Goal: Information Seeking & Learning: Learn about a topic

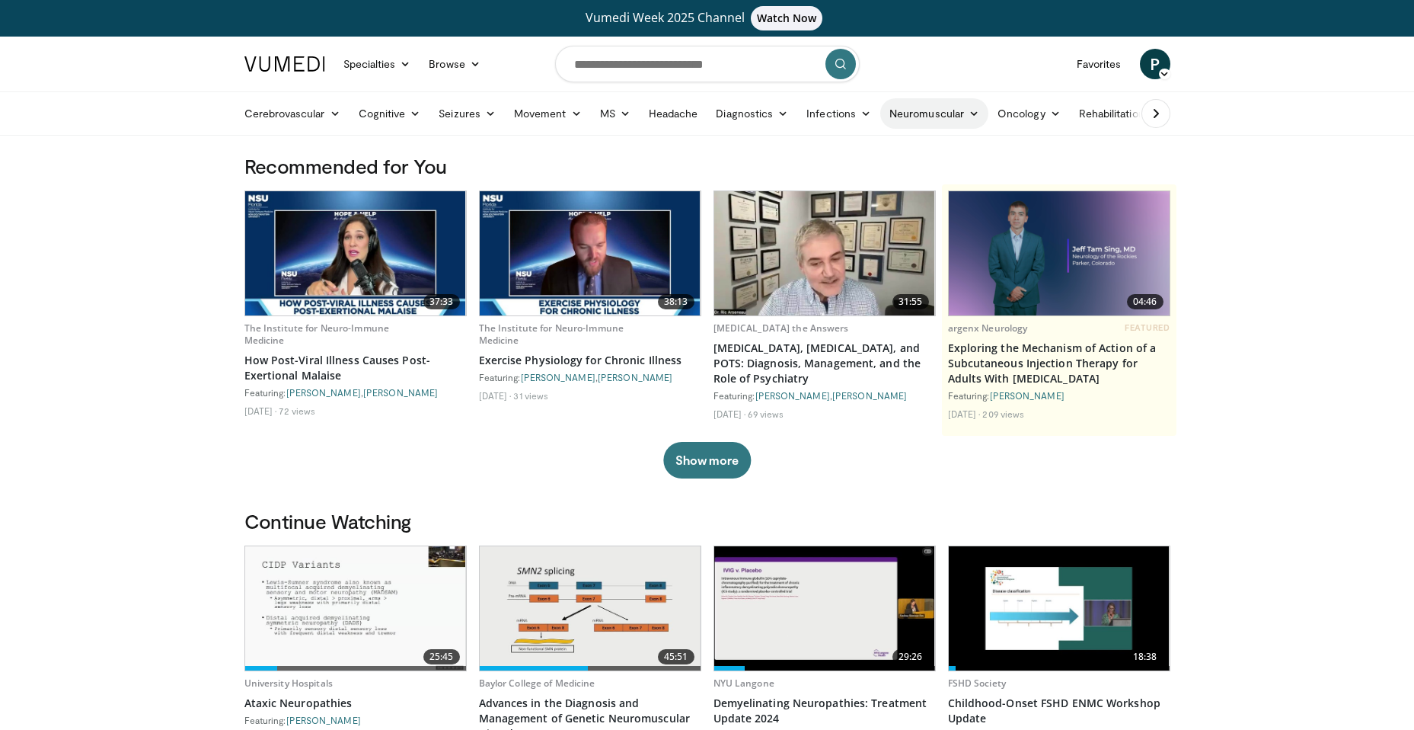
click at [911, 111] on link "Neuromuscular" at bounding box center [934, 113] width 108 height 30
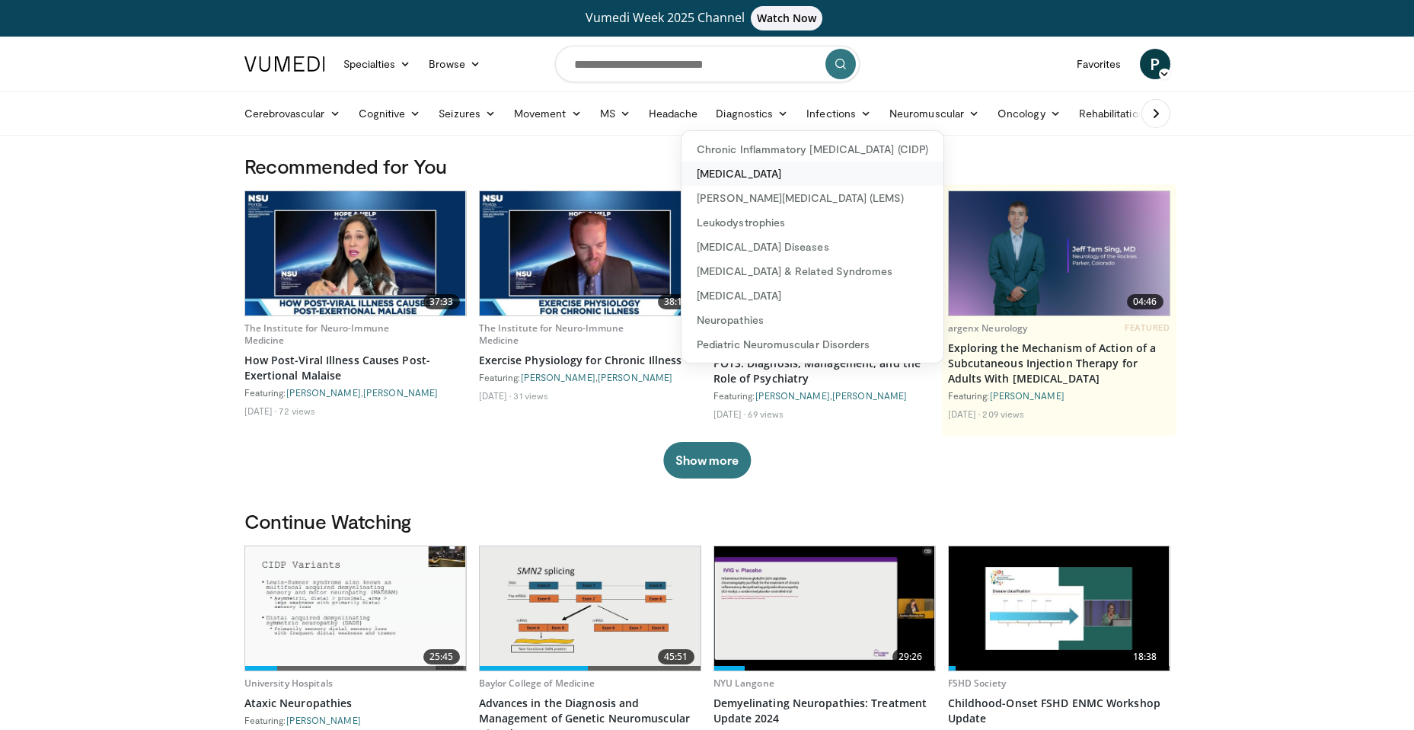
click at [791, 170] on link "[MEDICAL_DATA]" at bounding box center [813, 173] width 262 height 24
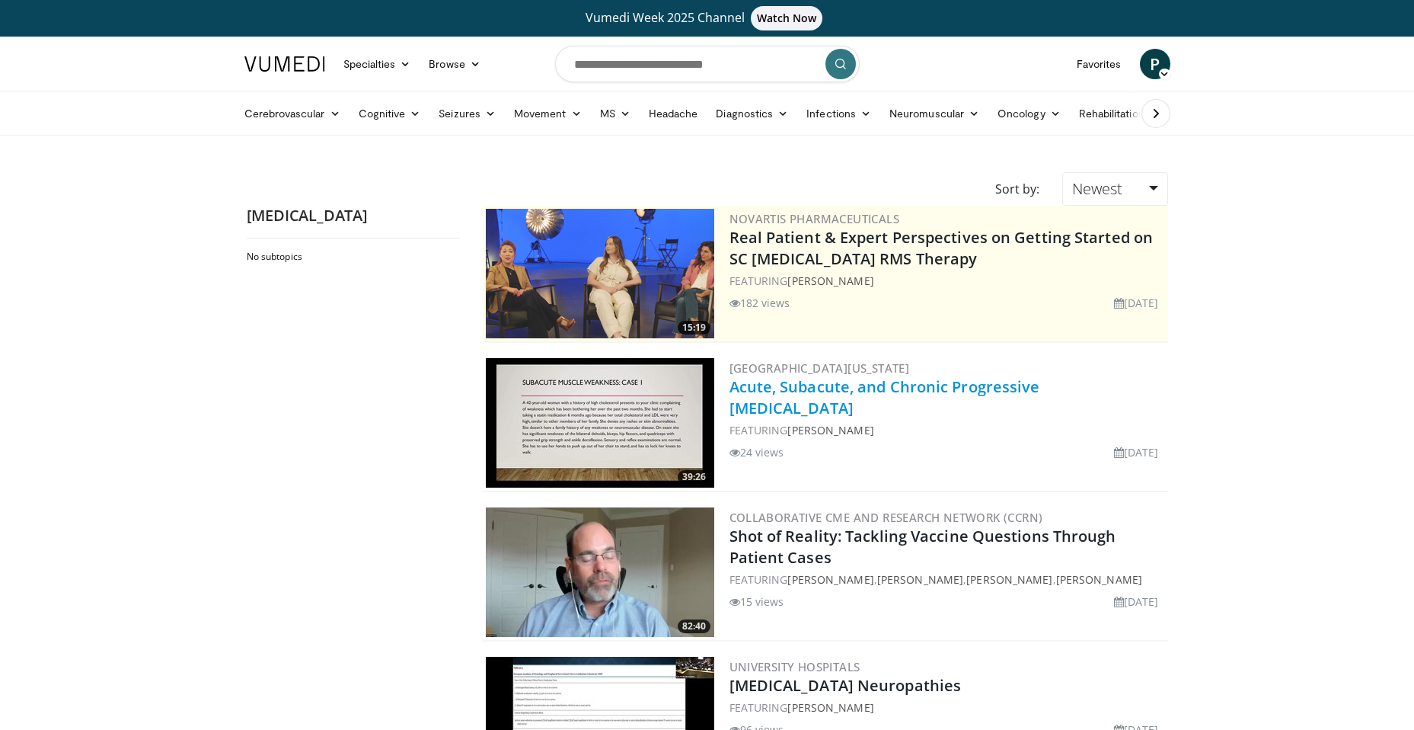
click at [762, 407] on link "Acute, Subacute, and Chronic Progressive Muscle Weakness" at bounding box center [885, 397] width 311 height 42
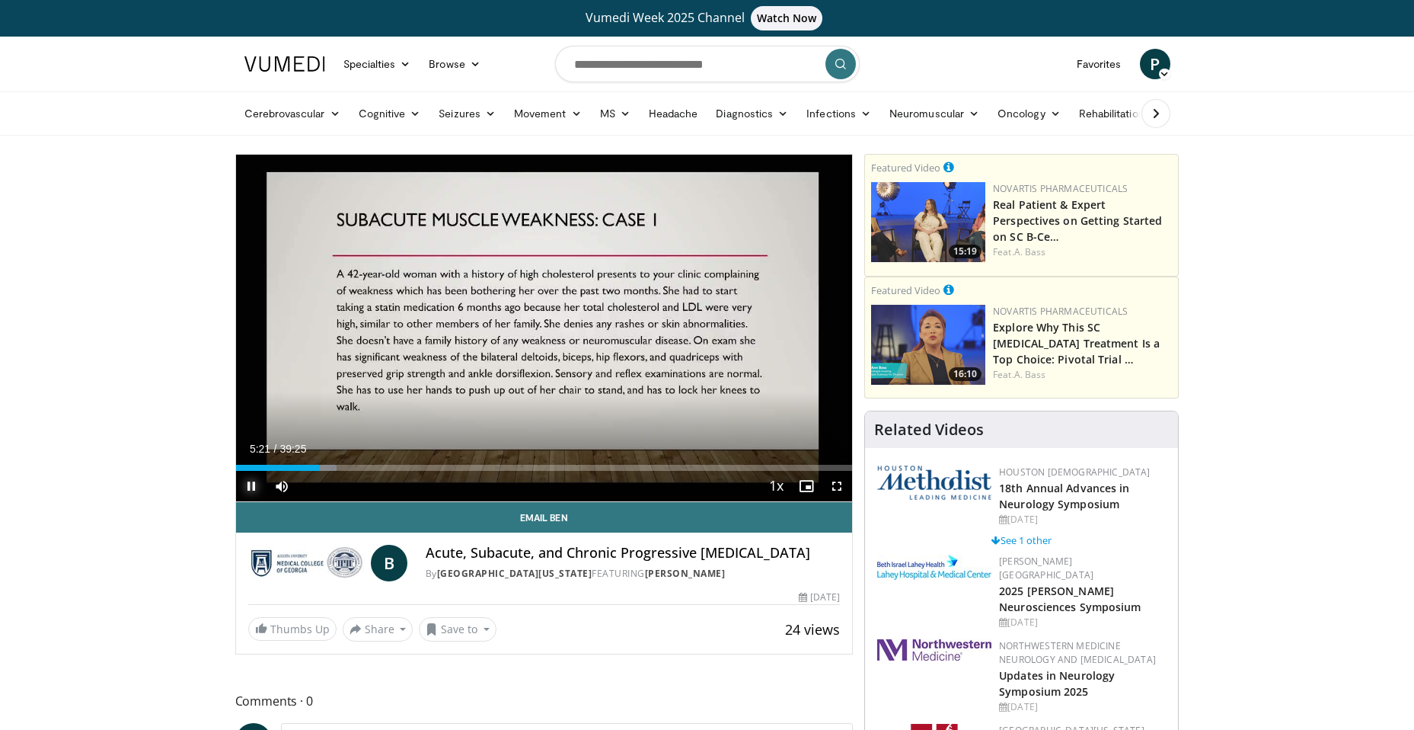
click at [251, 485] on span "Video Player" at bounding box center [251, 486] width 30 height 30
click at [286, 468] on div "05:21" at bounding box center [278, 468] width 84 height 6
click at [266, 465] on div "03:15" at bounding box center [261, 468] width 51 height 6
click at [260, 465] on div "01:56" at bounding box center [251, 468] width 30 height 6
click at [269, 465] on div "Progress Bar" at bounding box center [270, 468] width 2 height 6
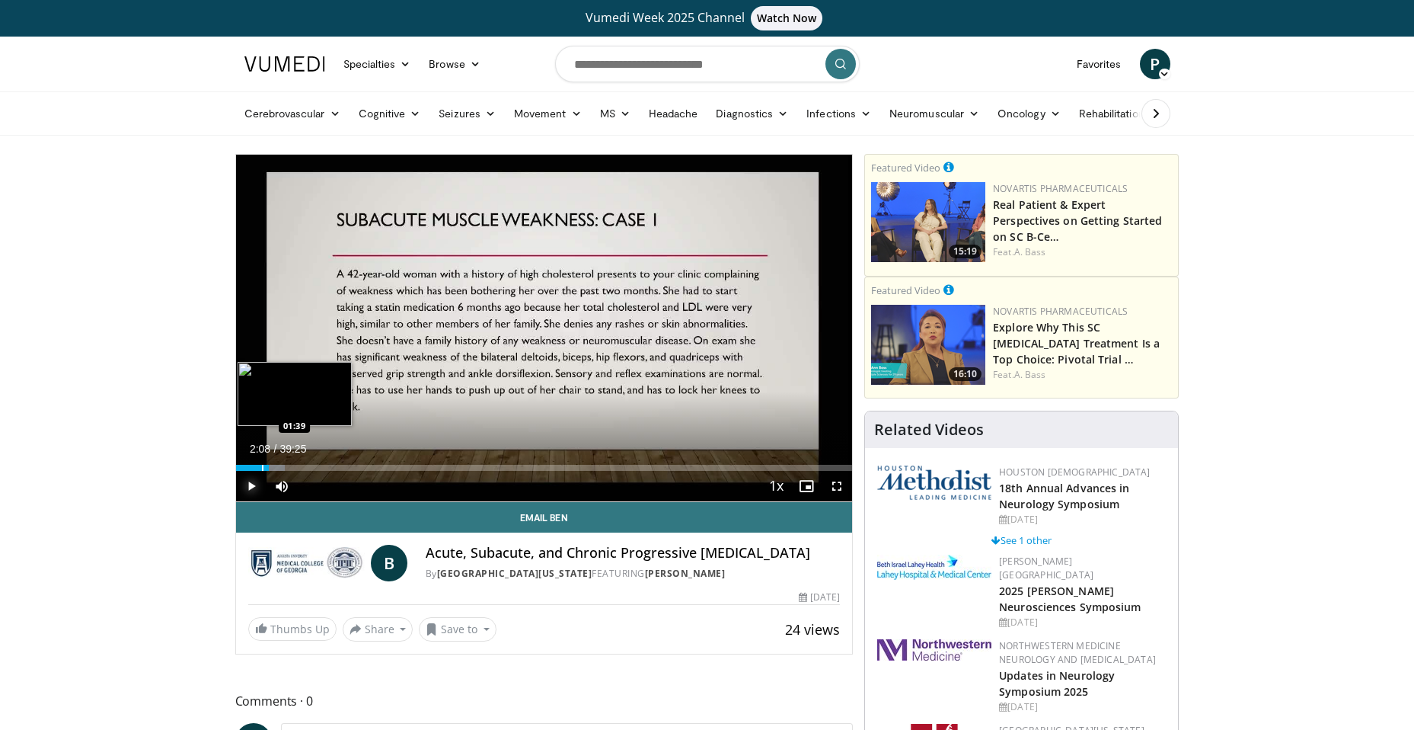
click at [262, 468] on div "Progress Bar" at bounding box center [263, 468] width 2 height 6
click at [255, 465] on div "Progress Bar" at bounding box center [256, 468] width 2 height 6
click at [263, 470] on div "Progress Bar" at bounding box center [264, 468] width 2 height 6
click at [270, 468] on div "Progress Bar" at bounding box center [271, 468] width 2 height 6
click at [267, 468] on div "02:14" at bounding box center [253, 468] width 35 height 6
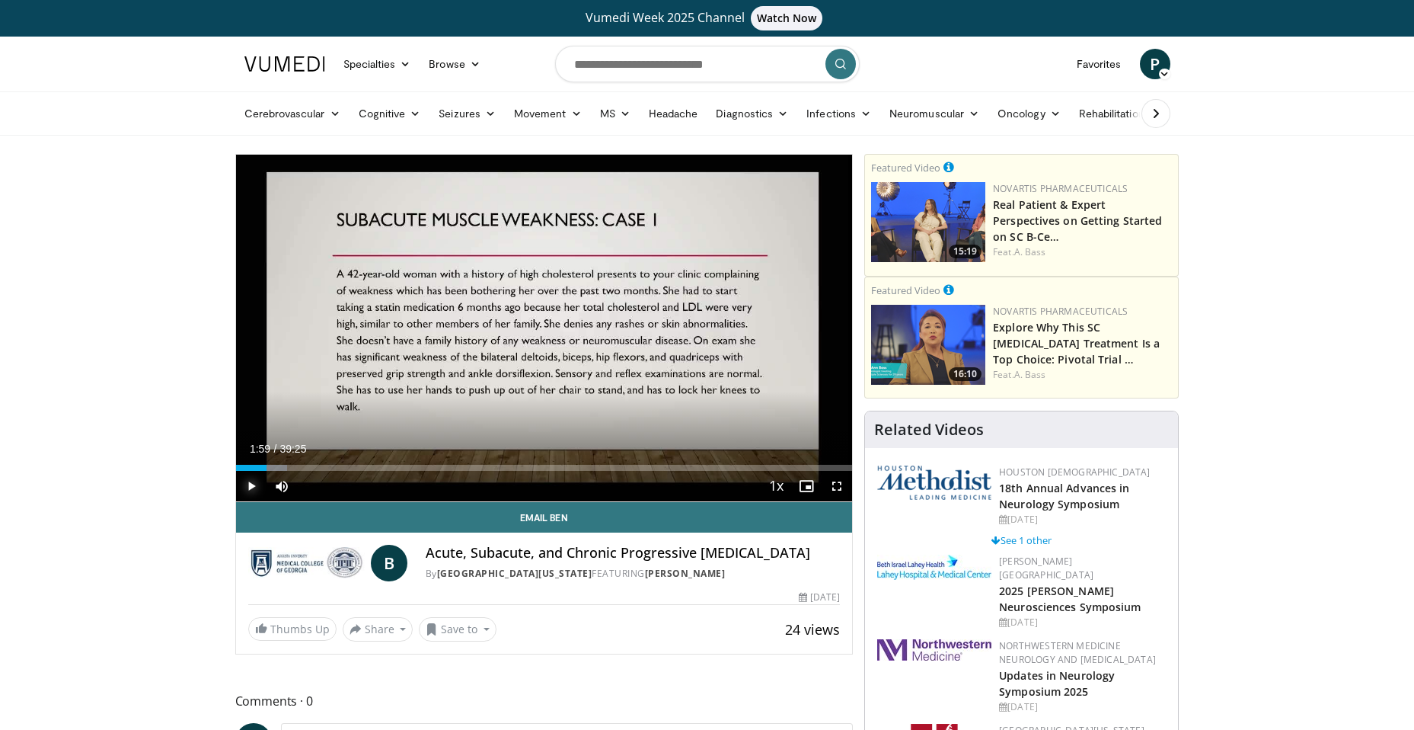
click at [248, 484] on span "Video Player" at bounding box center [251, 486] width 30 height 30
click at [248, 484] on video-js "**********" at bounding box center [544, 328] width 617 height 347
click at [799, 487] on span "Video Player" at bounding box center [806, 486] width 30 height 30
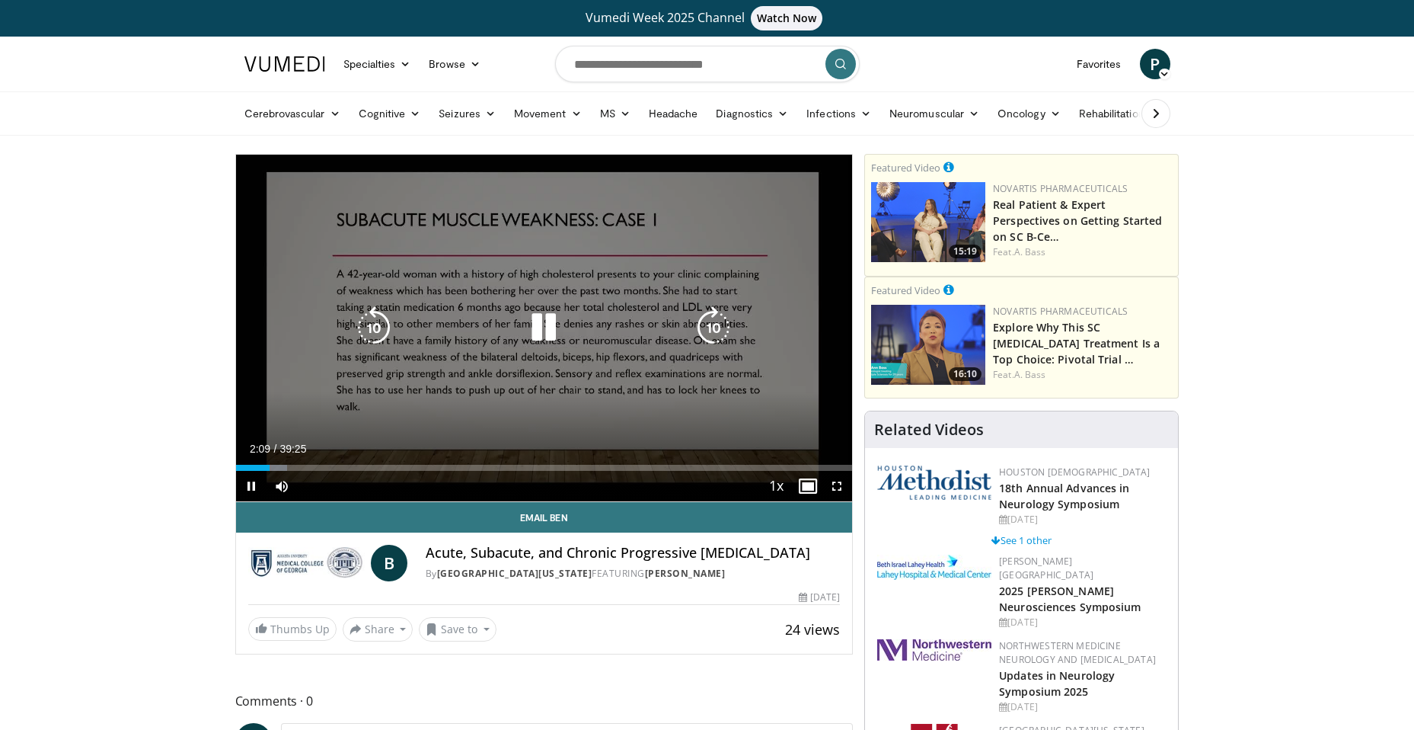
click at [689, 346] on div "10 seconds Tap to unmute" at bounding box center [544, 328] width 617 height 346
click at [537, 321] on icon "Video Player" at bounding box center [543, 327] width 43 height 43
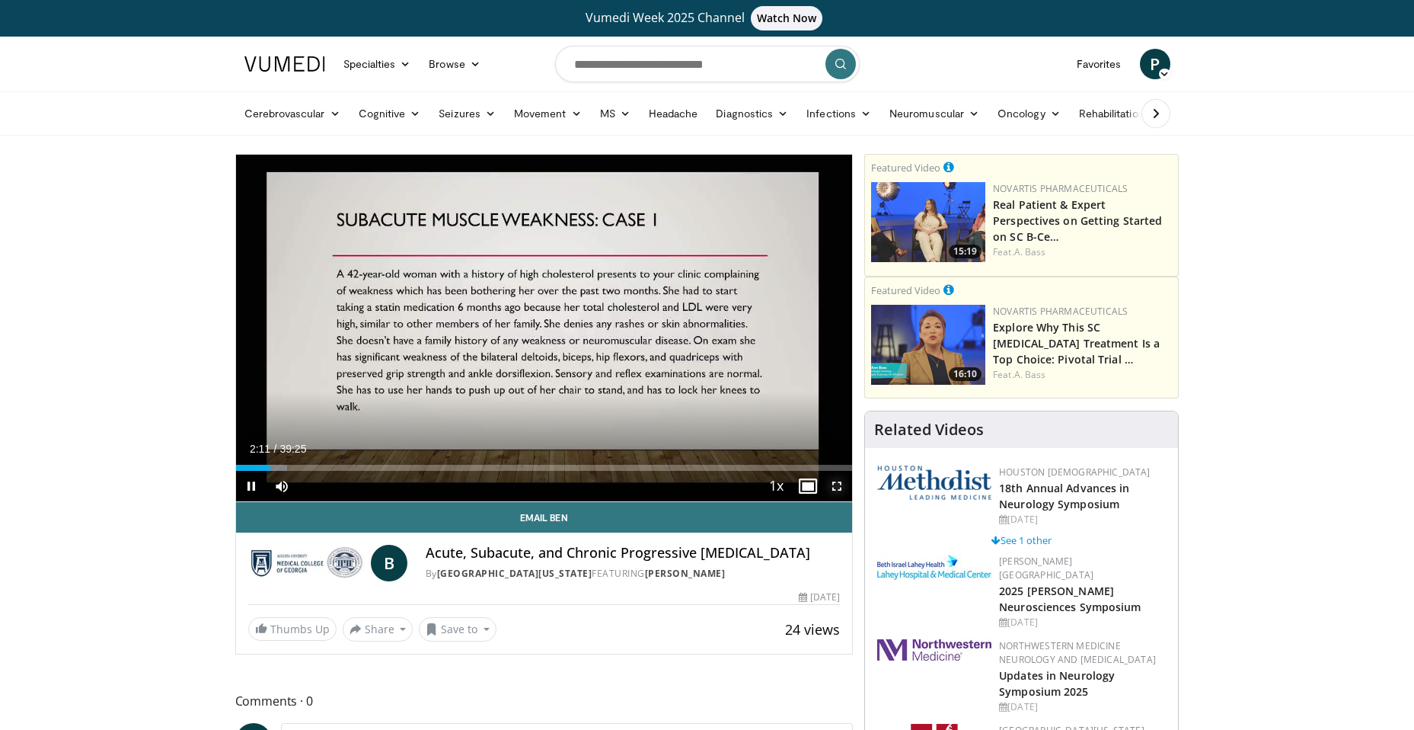
click at [835, 484] on span "Video Player" at bounding box center [837, 486] width 30 height 30
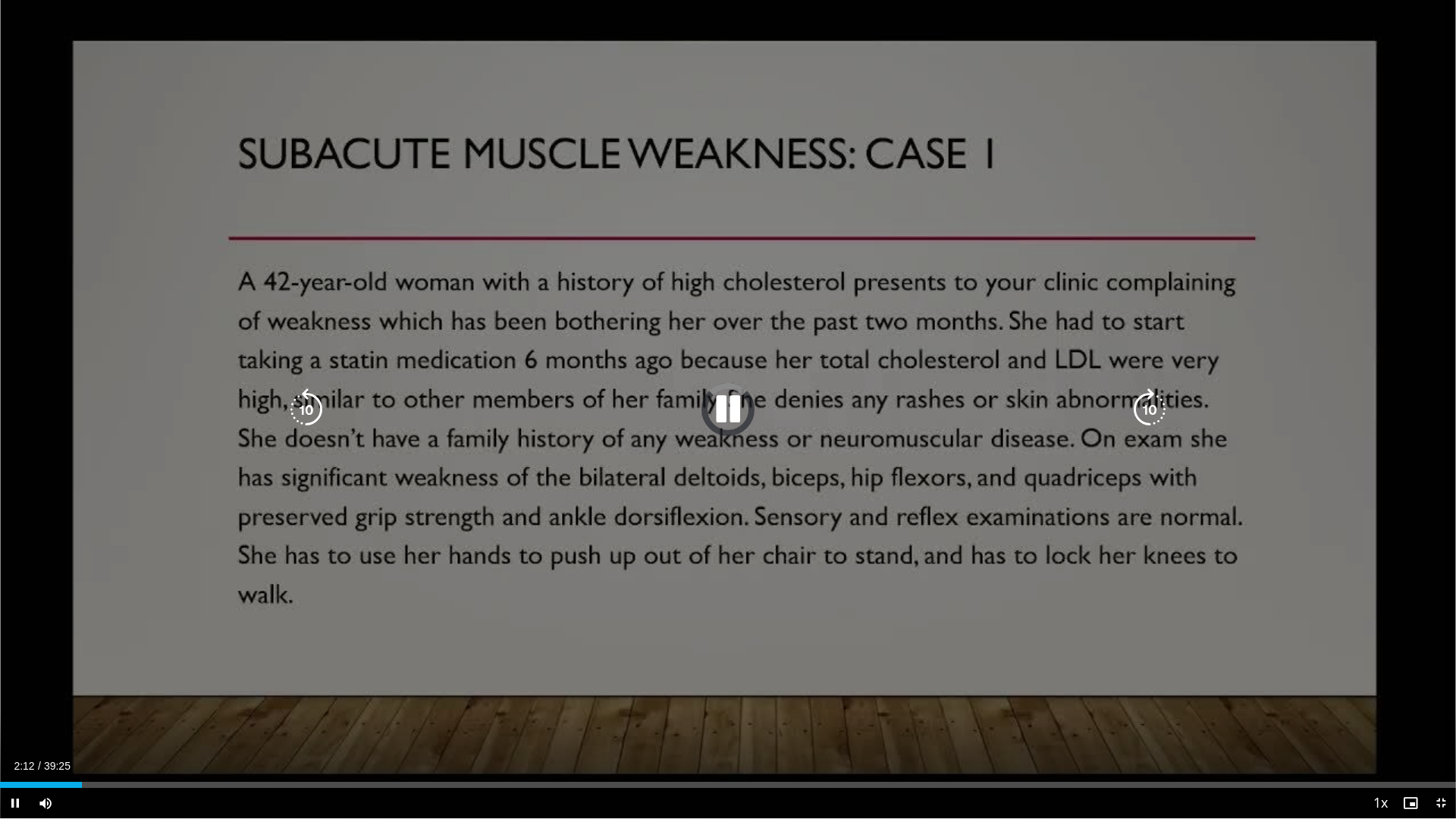
click at [690, 602] on div "10 seconds Tap to unmute" at bounding box center [728, 410] width 1456 height 819
click at [787, 577] on div "10 seconds Tap to unmute" at bounding box center [728, 410] width 1456 height 819
click at [788, 577] on div "10 seconds Tap to unmute" at bounding box center [728, 410] width 1456 height 819
click at [723, 410] on icon "Video Player" at bounding box center [728, 410] width 43 height 43
click at [94, 726] on div "Loaded : 8.81% 02:25 02:32" at bounding box center [728, 781] width 1456 height 14
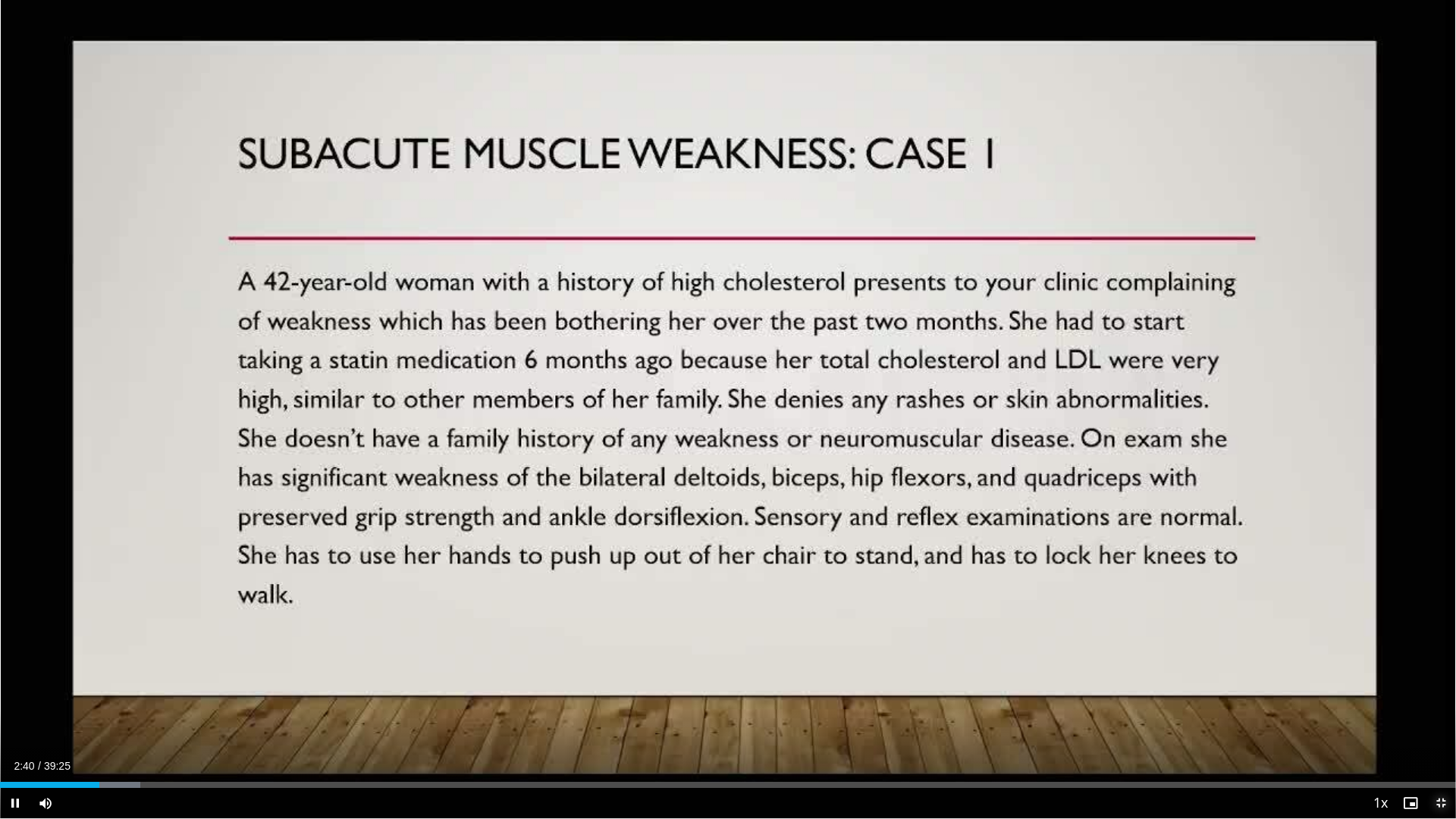
click at [1419, 726] on span "Video Player" at bounding box center [1441, 803] width 30 height 30
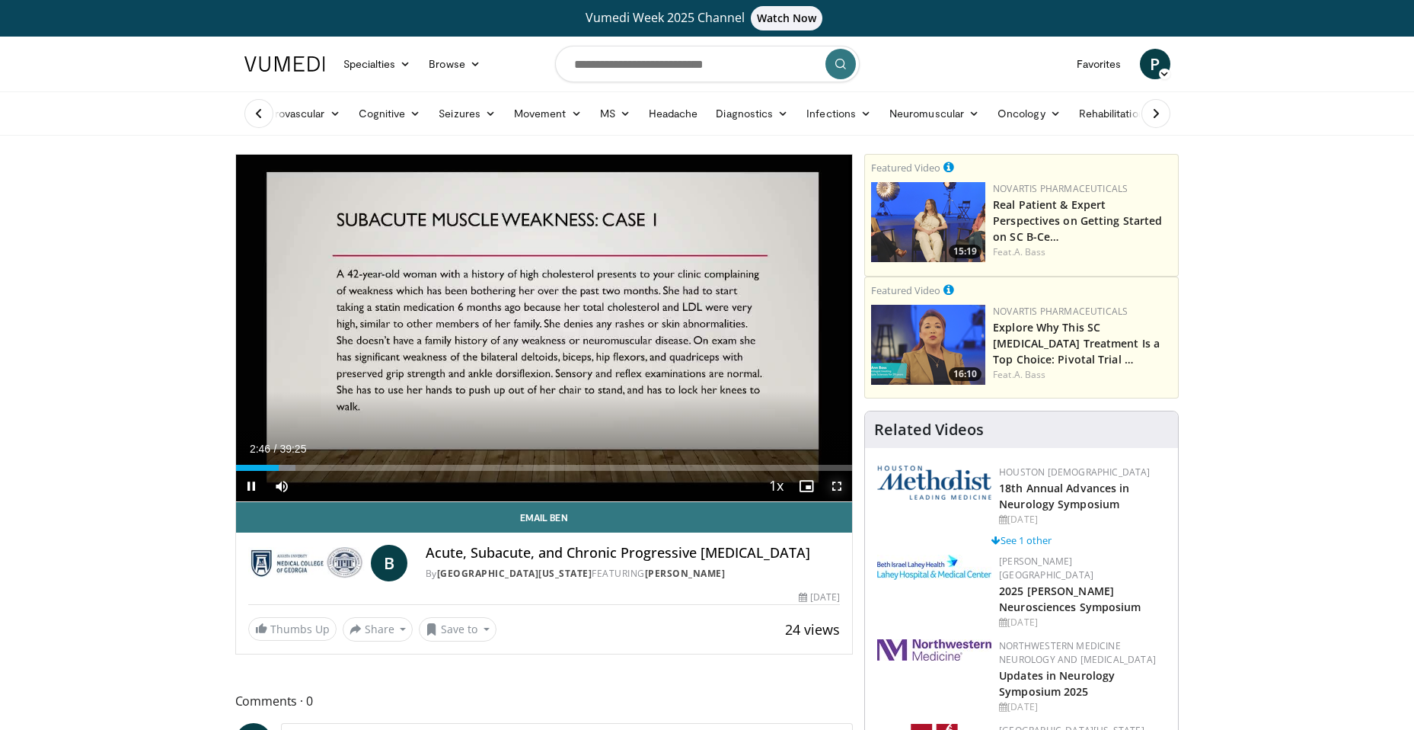
click at [836, 487] on span "Video Player" at bounding box center [837, 486] width 30 height 30
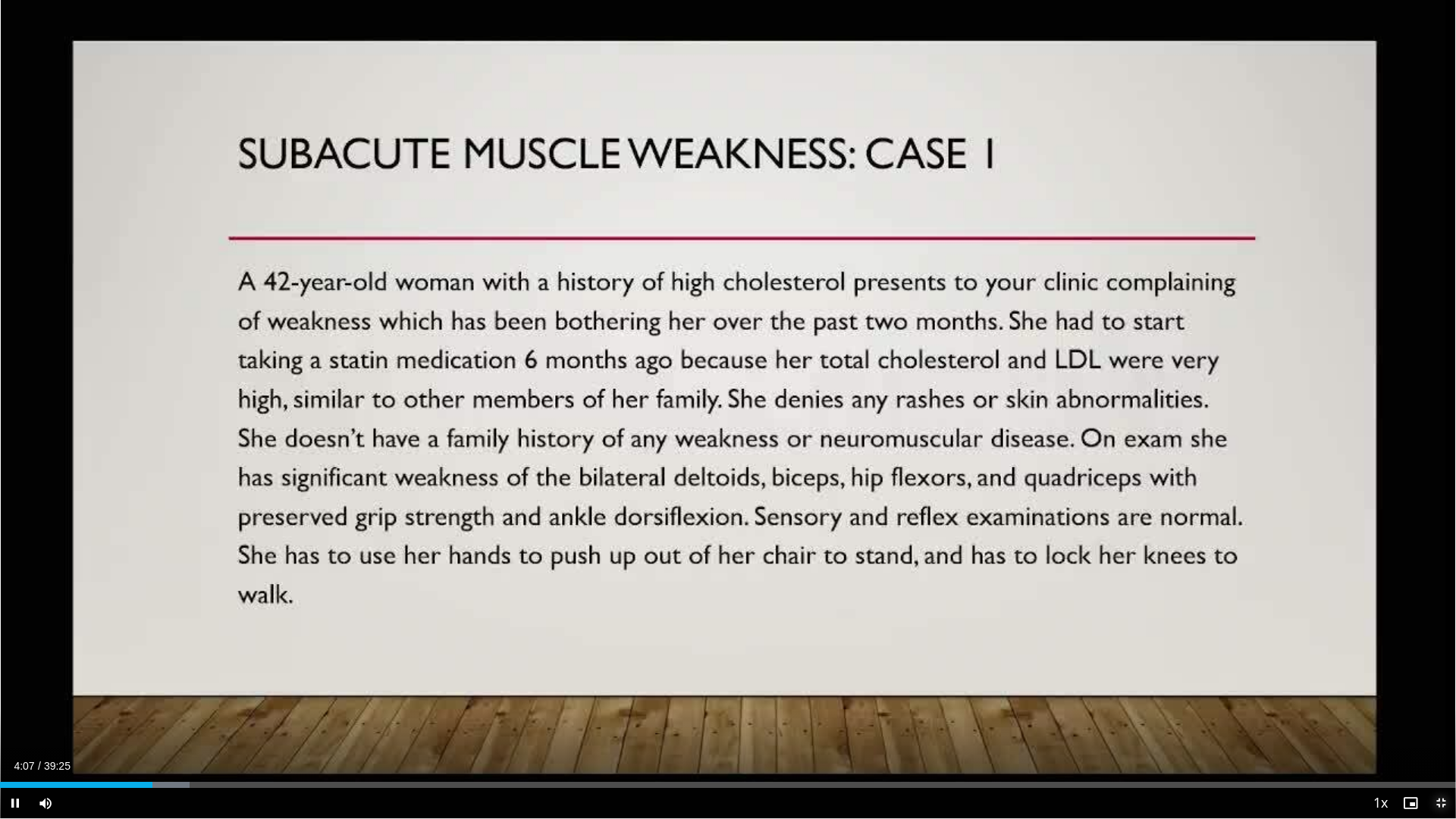
click at [1419, 726] on span "Video Player" at bounding box center [1441, 803] width 30 height 30
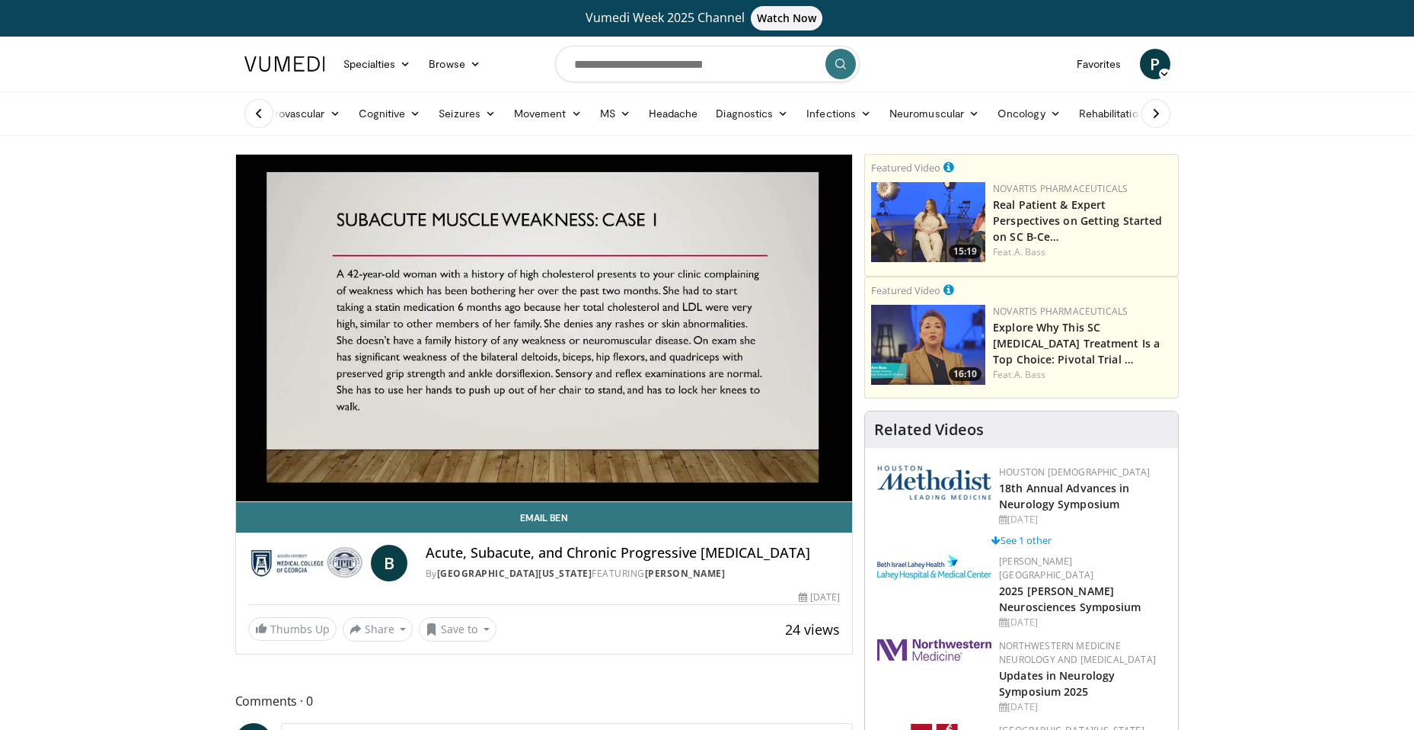
click at [927, 388] on div "Featured Video 16:10 Novartis Pharmaceuticals Explore Why This SC B-Cell Treatm…" at bounding box center [1021, 337] width 313 height 121
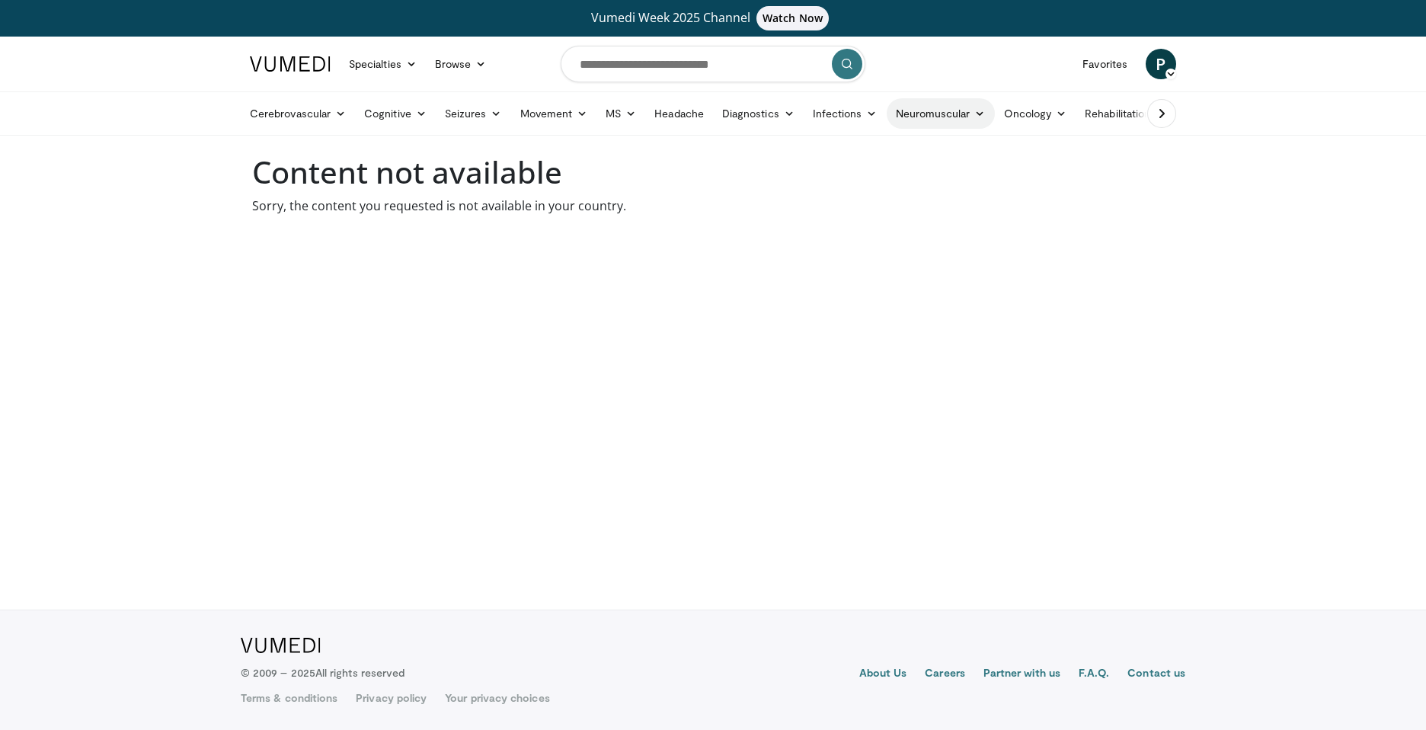
click at [947, 114] on link "Neuromuscular" at bounding box center [940, 113] width 108 height 30
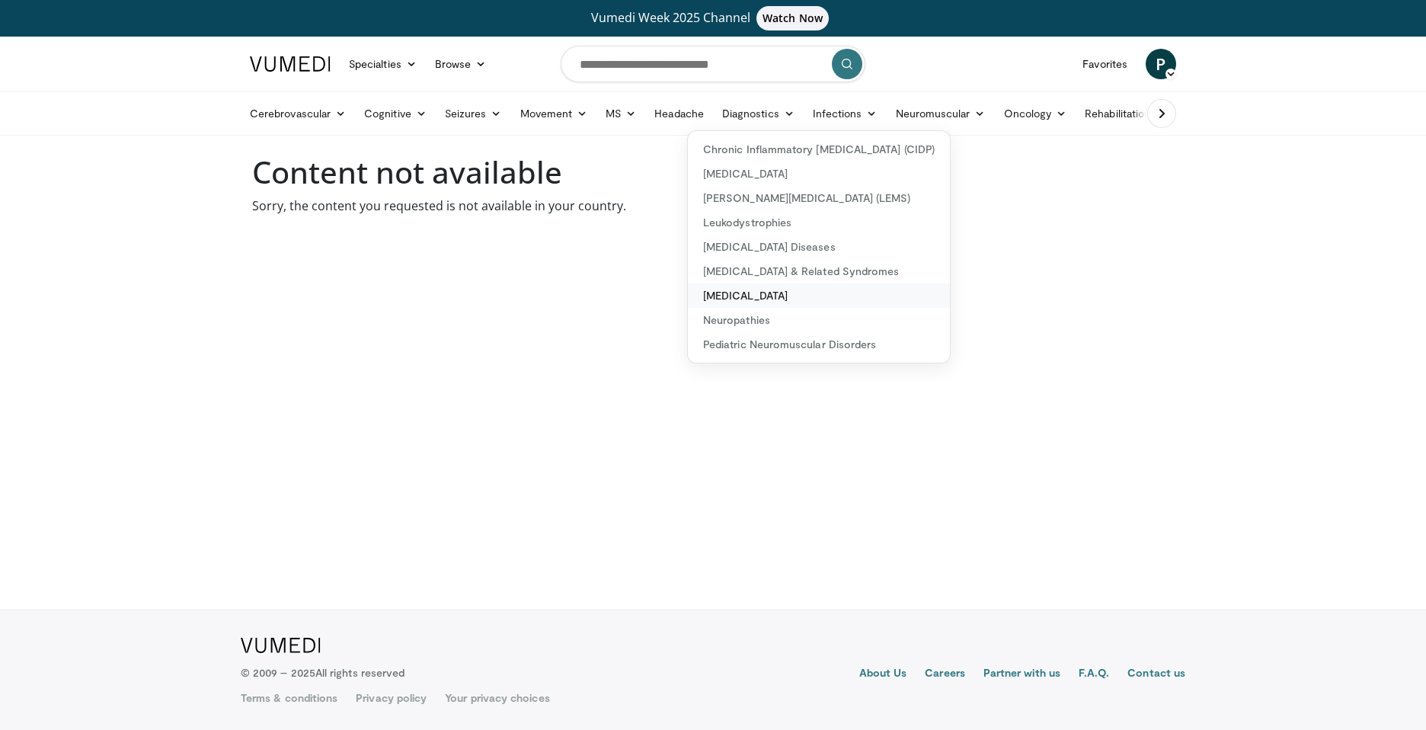
click at [736, 292] on link "[MEDICAL_DATA]" at bounding box center [819, 295] width 262 height 24
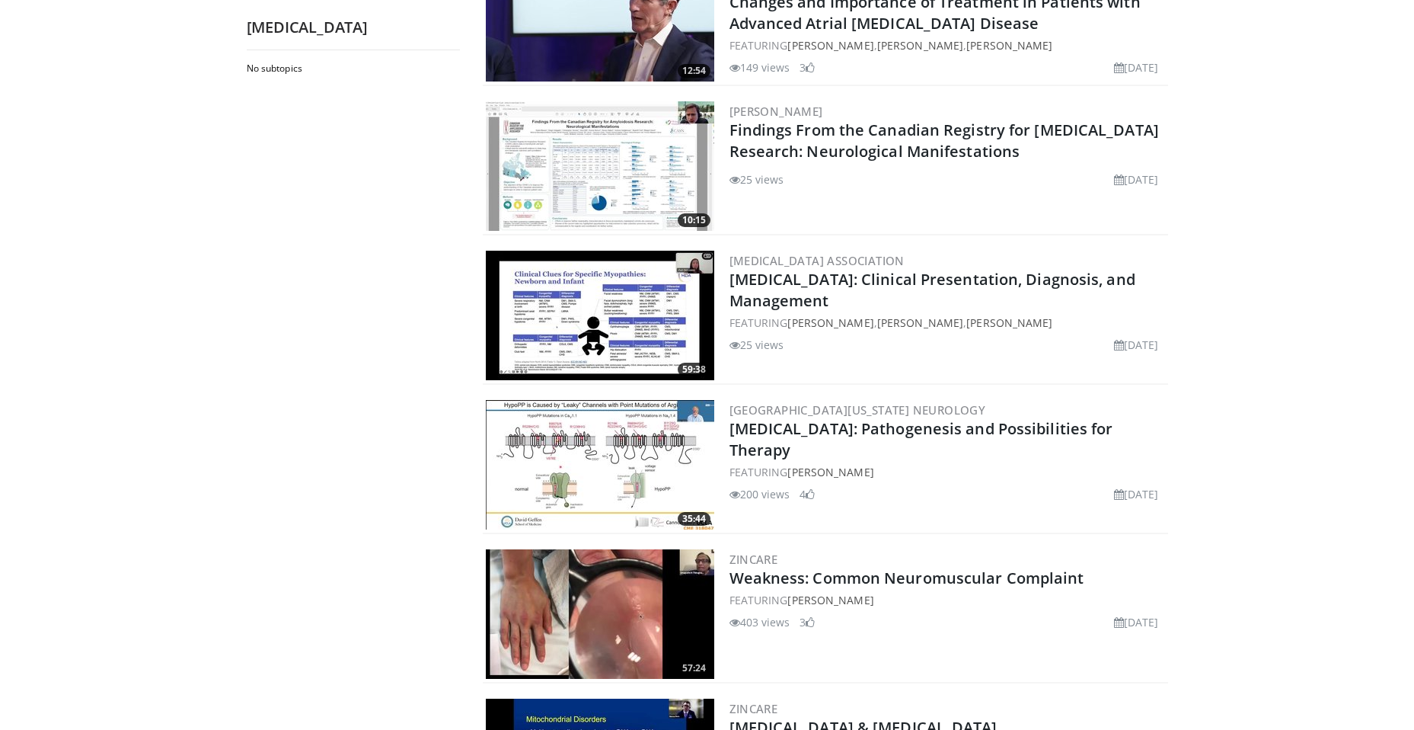
scroll to position [533, 0]
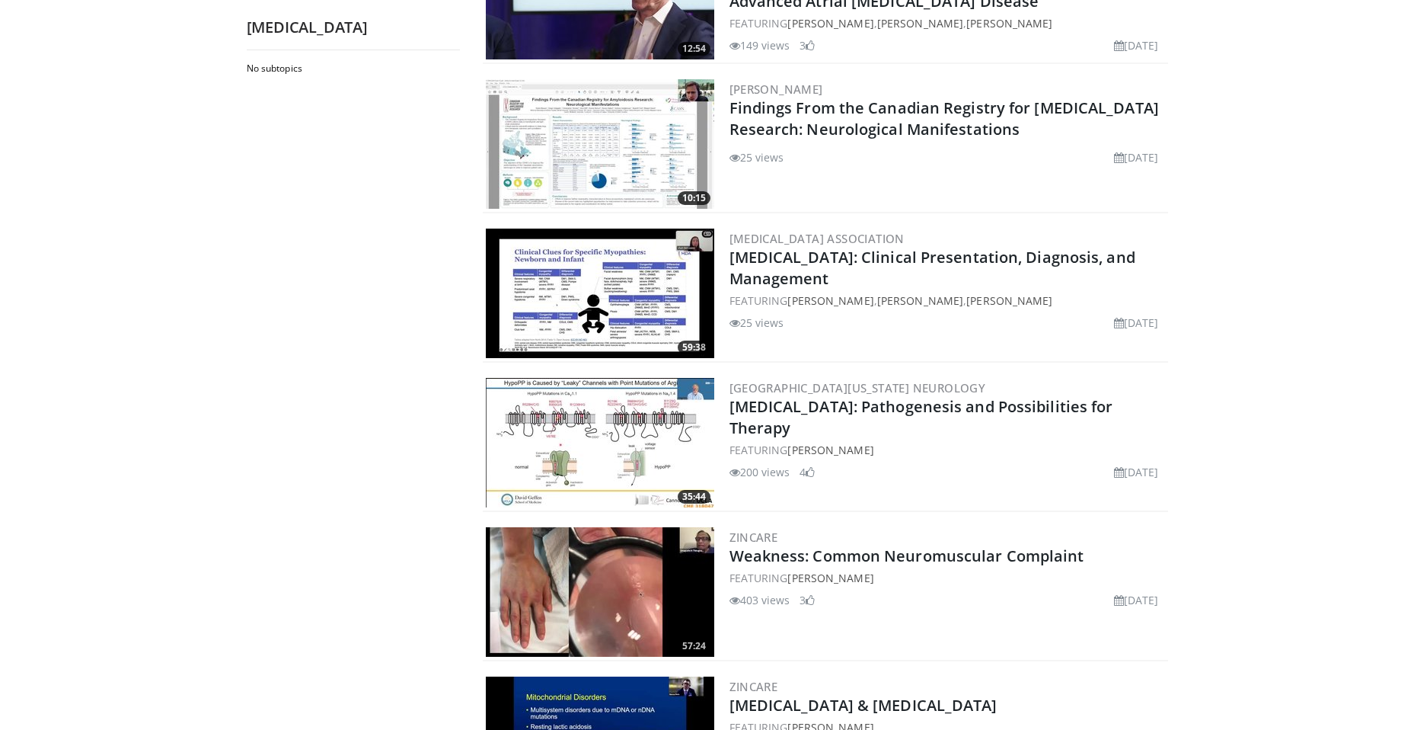
click at [623, 555] on img at bounding box center [600, 591] width 228 height 129
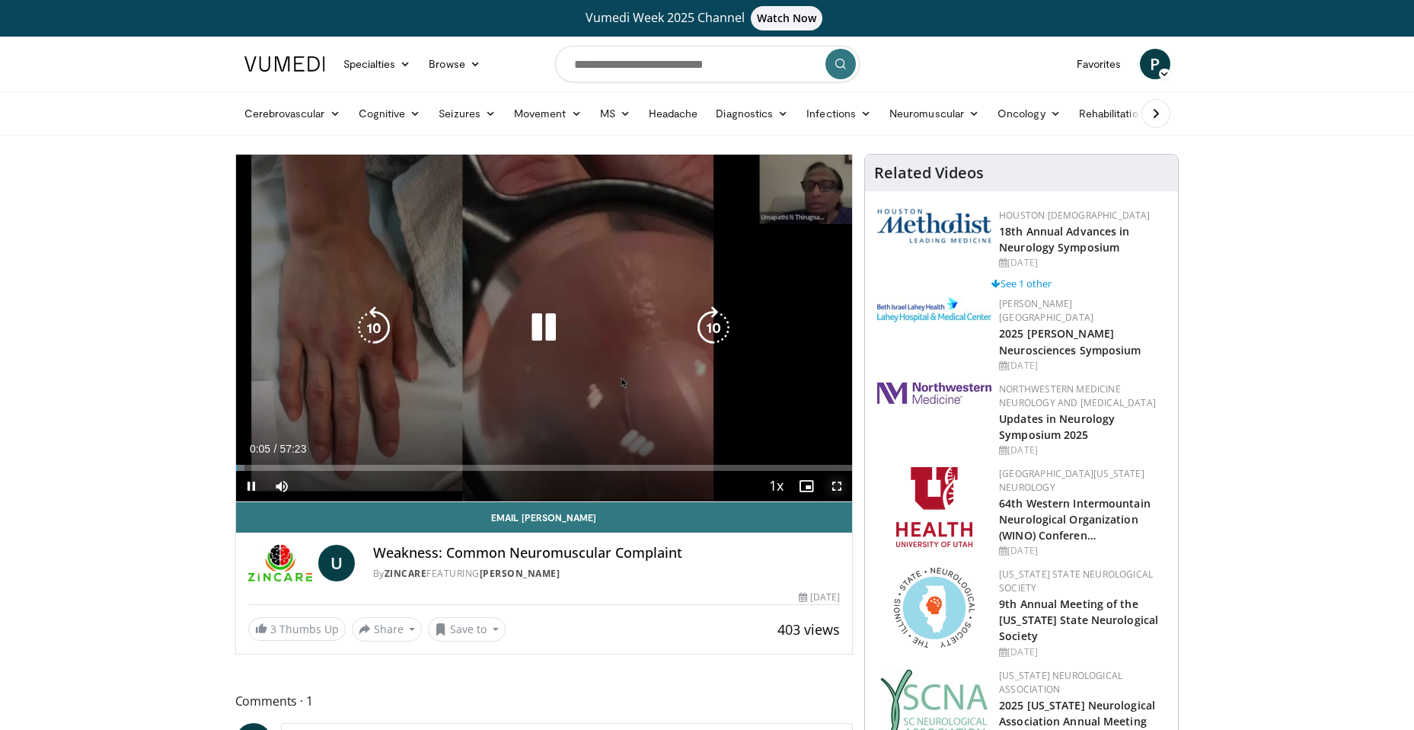
drag, startPoint x: 841, startPoint y: 484, endPoint x: 844, endPoint y: 538, distance: 53.4
click at [841, 484] on span "Video Player" at bounding box center [837, 486] width 30 height 30
click at [545, 329] on icon "Video Player" at bounding box center [543, 327] width 43 height 43
